Goal: Book appointment/travel/reservation

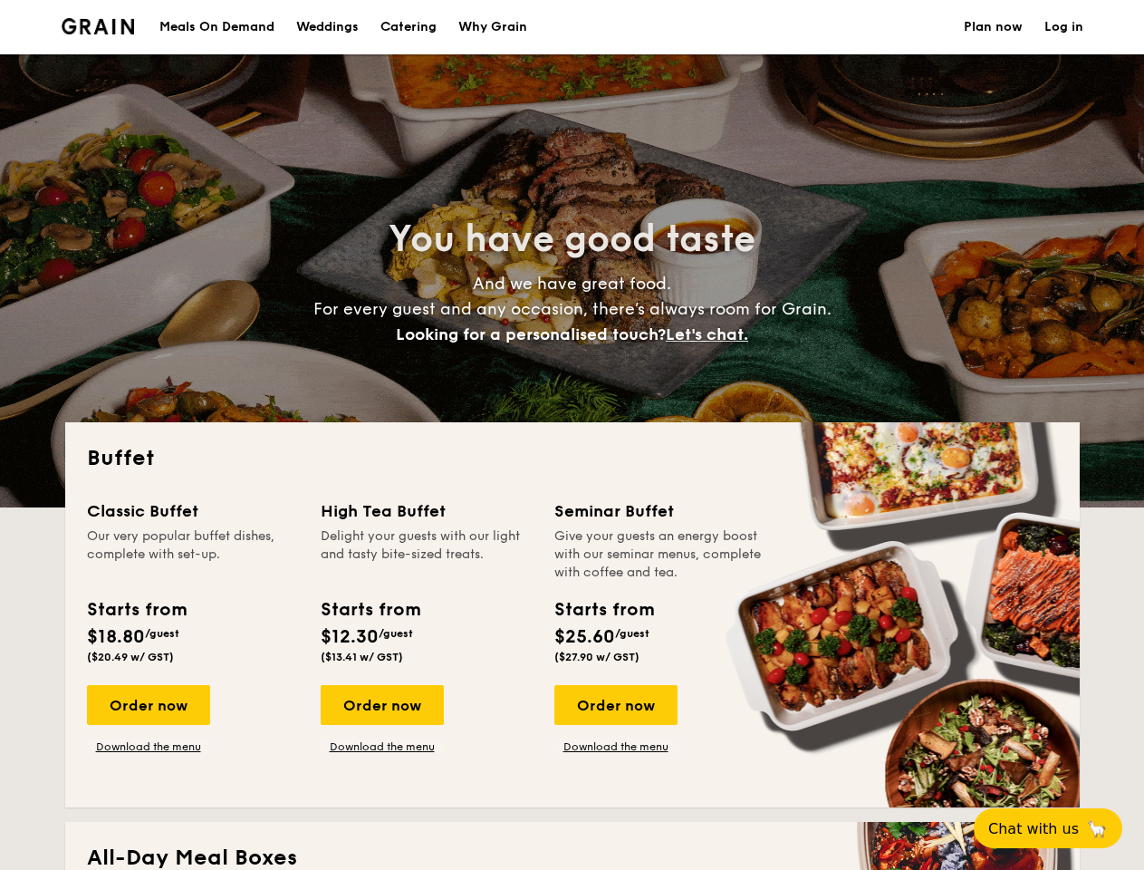
select select
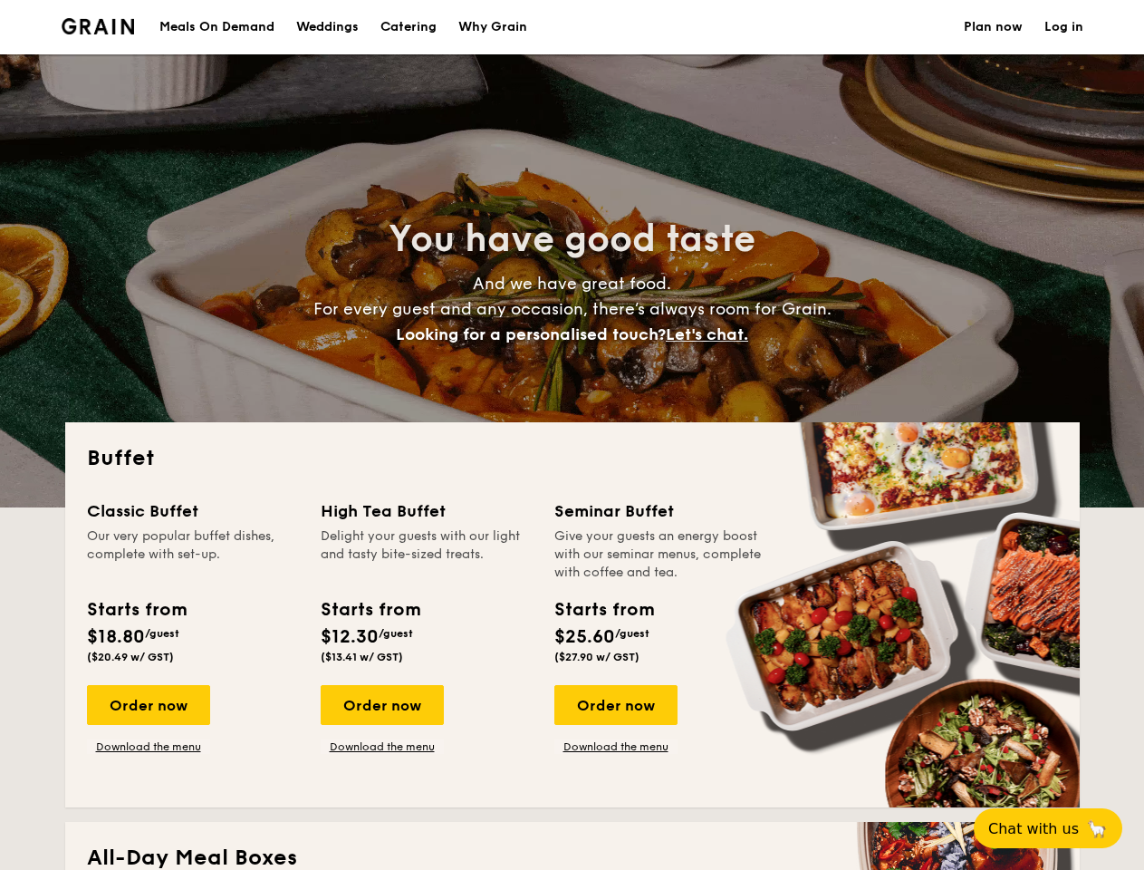
click at [572, 435] on div "Buffet Classic Buffet Our very popular buffet dishes, complete with set-up. Sta…" at bounding box center [572, 614] width 1015 height 385
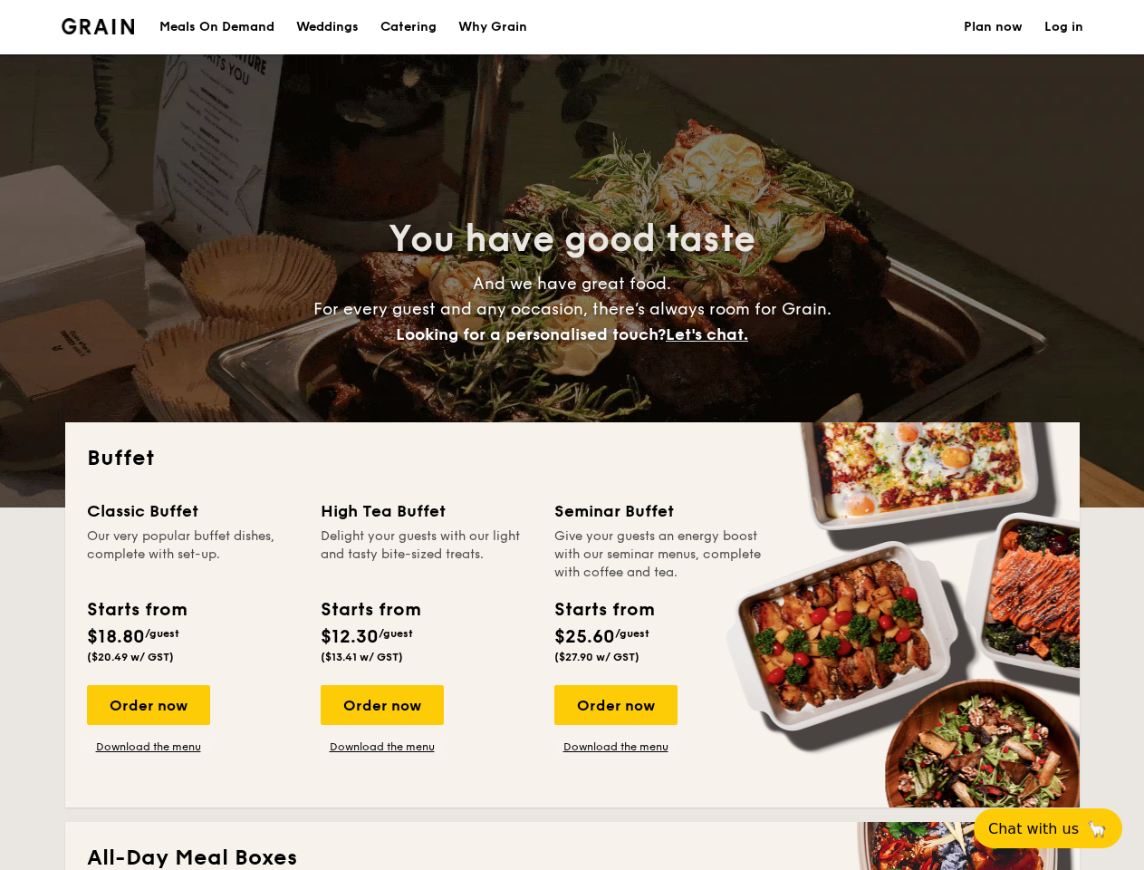
click at [1064, 27] on link "Log in" at bounding box center [1064, 27] width 39 height 54
click at [712, 334] on span "Let's chat." at bounding box center [707, 334] width 82 height 20
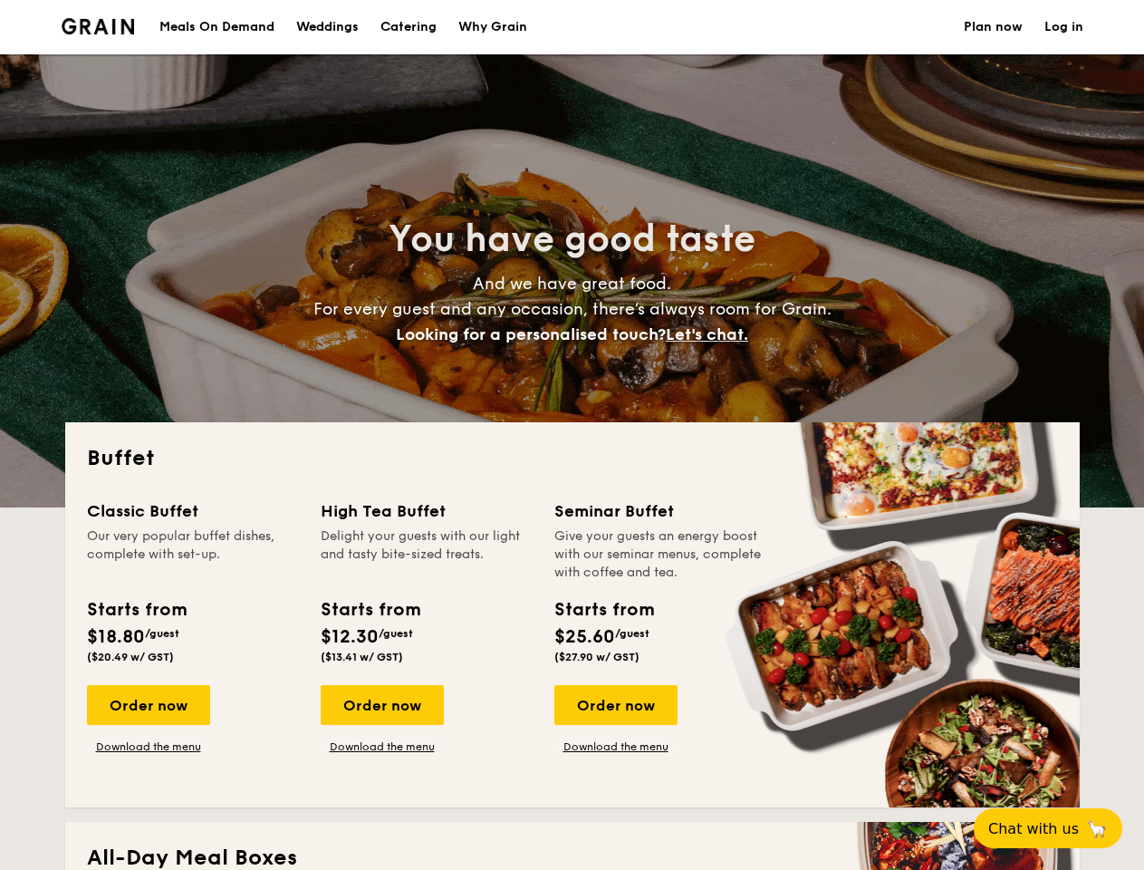
click at [148, 844] on h2 "All-Day Meal Boxes" at bounding box center [572, 858] width 971 height 29
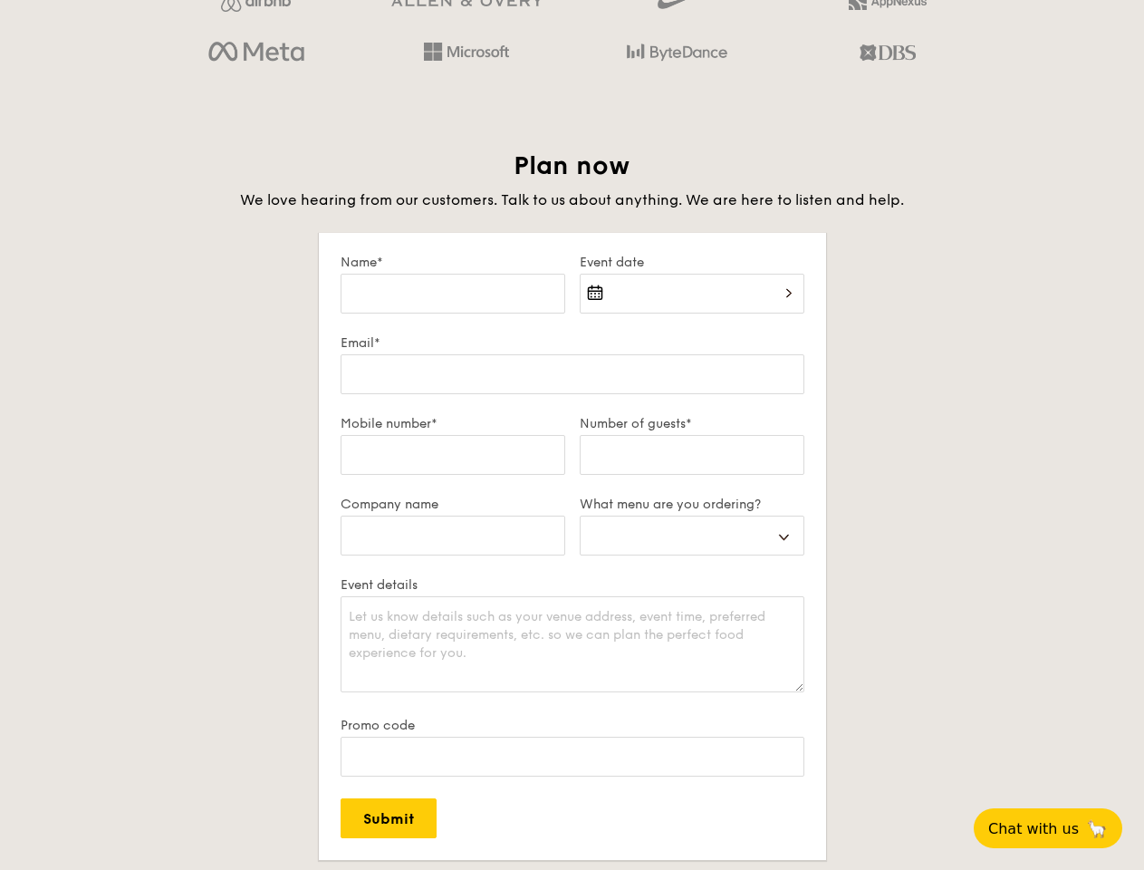
click at [615, 705] on form "Name* Event date Email* Mobile number* Number of guests* Company name What menu…" at bounding box center [572, 546] width 507 height 627
click at [1058, 828] on span "Chat with us" at bounding box center [1034, 828] width 91 height 17
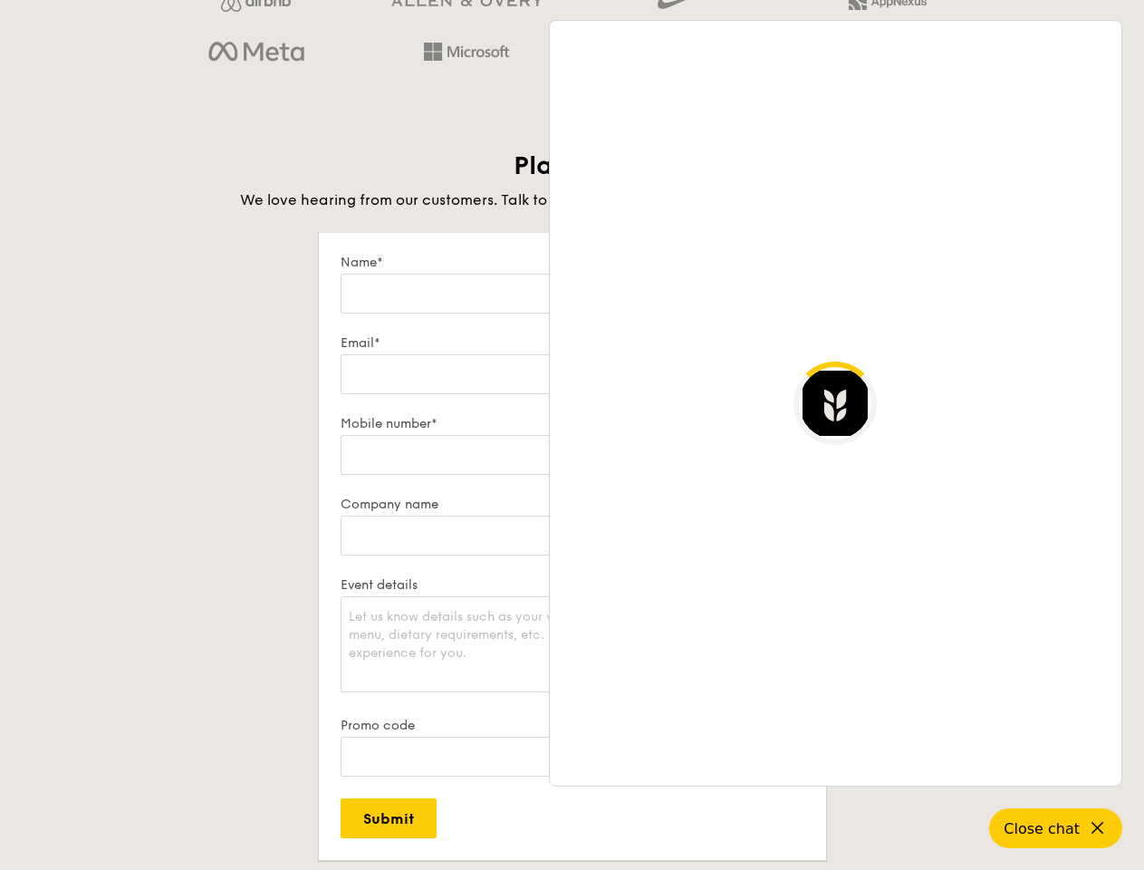
scroll to position [3110, 0]
